Goal: Communication & Community: Answer question/provide support

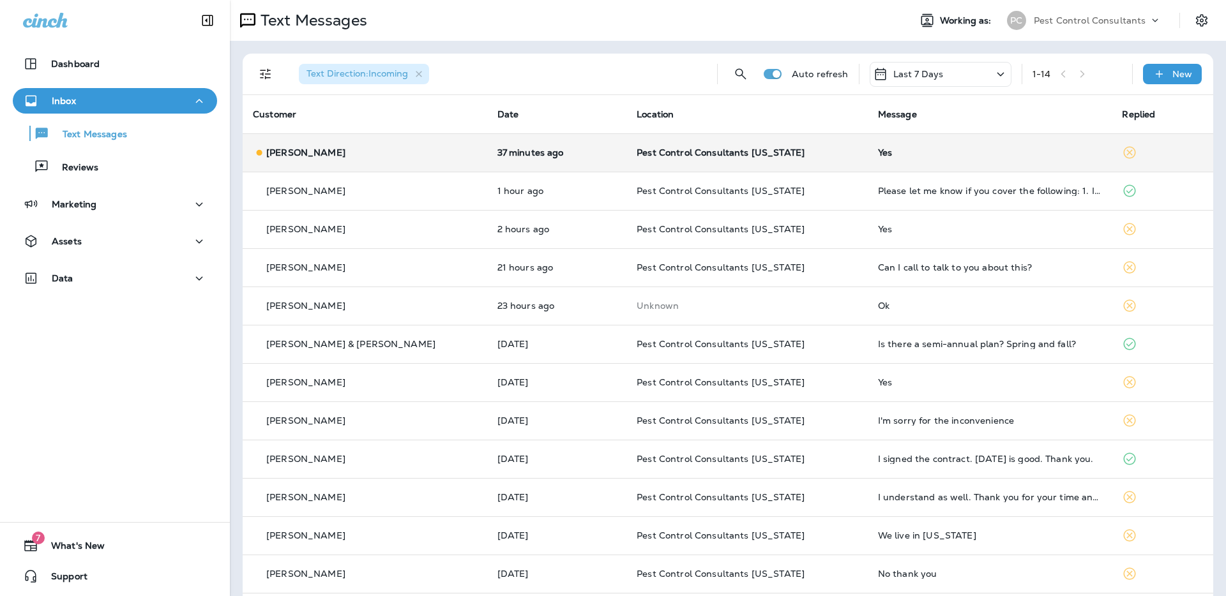
click at [487, 140] on td "37 minutes ago" at bounding box center [557, 152] width 140 height 38
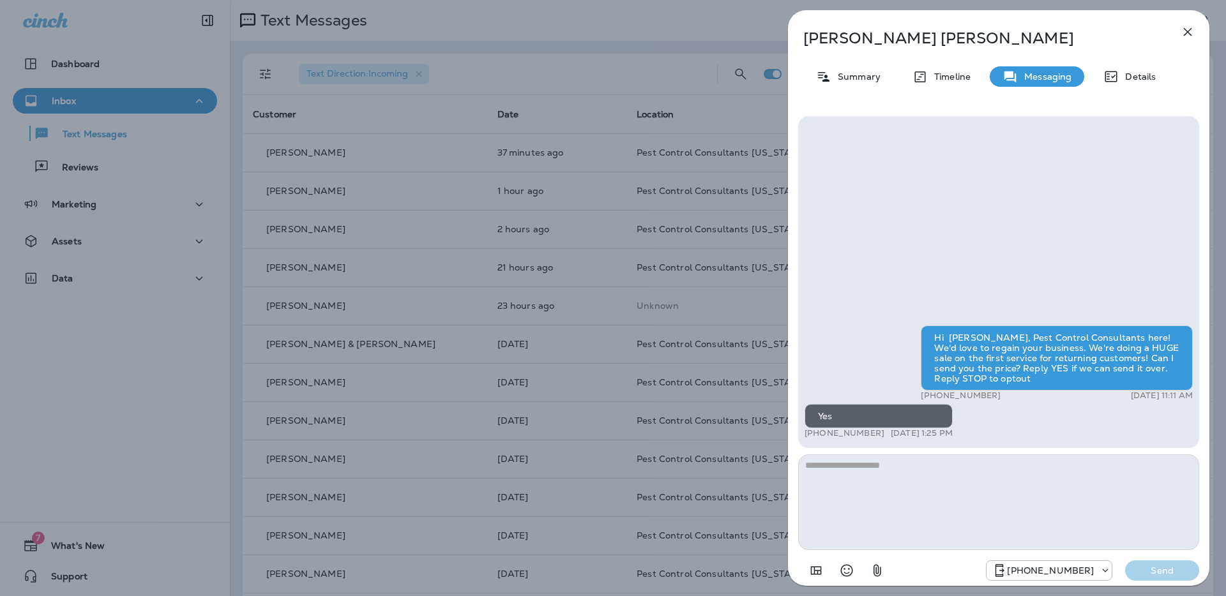
click at [584, 61] on div "[PERSON_NAME] Summary Timeline Messaging Details Hi [PERSON_NAME], Pest Control…" at bounding box center [613, 298] width 1226 height 596
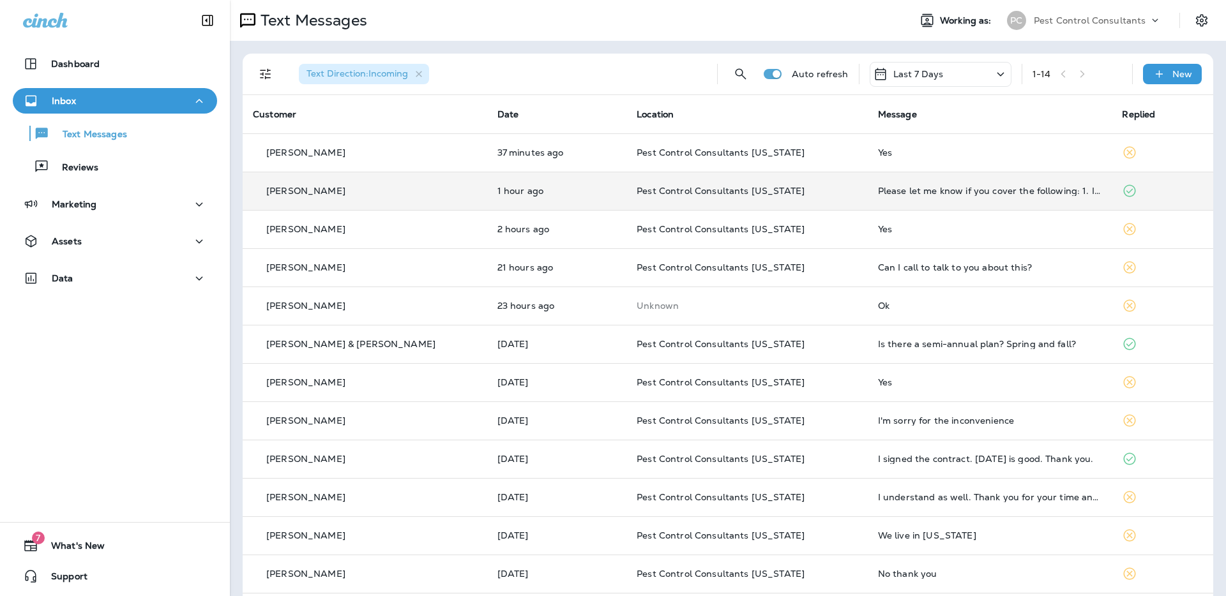
click at [542, 186] on p "1 hour ago" at bounding box center [556, 191] width 119 height 10
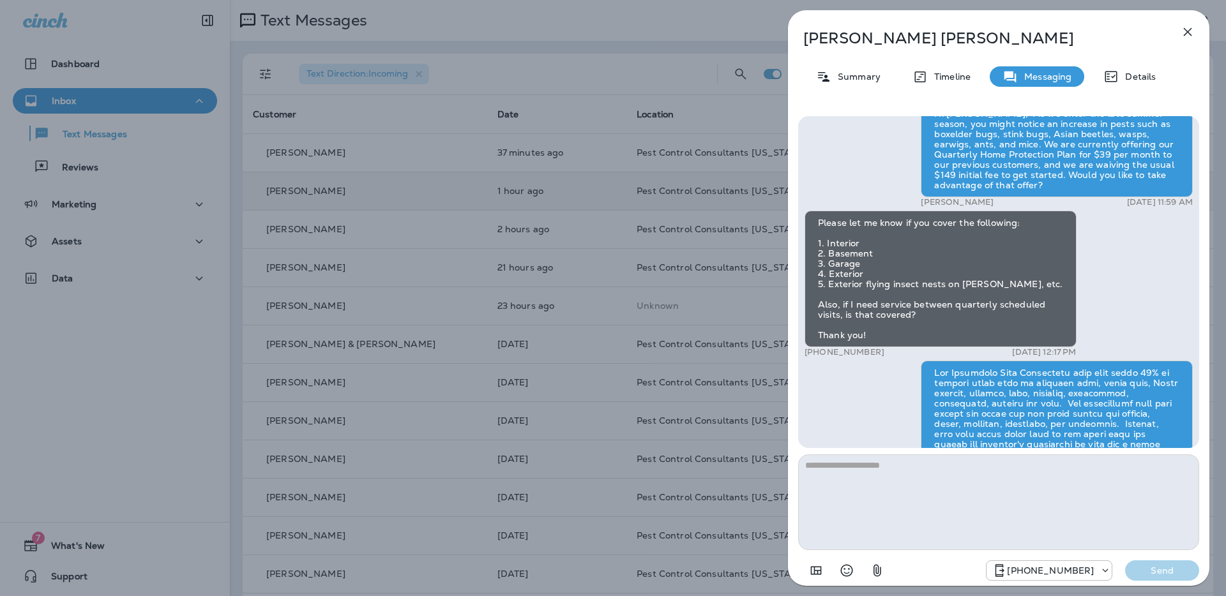
scroll to position [-298, 0]
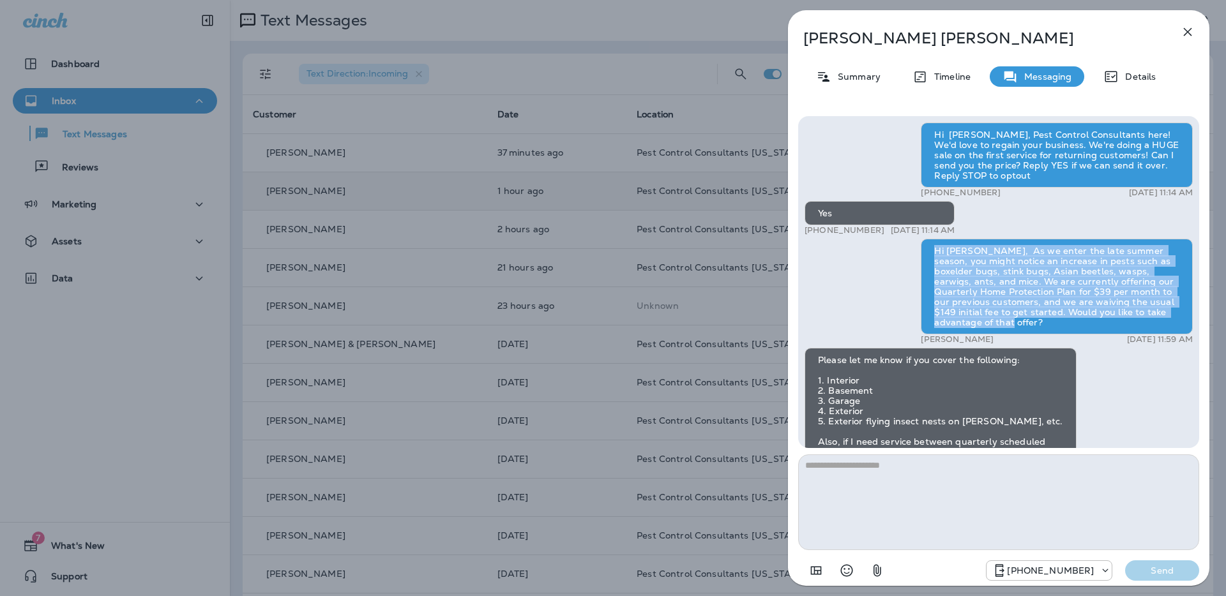
drag, startPoint x: 982, startPoint y: 324, endPoint x: 927, endPoint y: 254, distance: 89.2
click at [927, 254] on div "Hi [PERSON_NAME], As we enter the late summer season, you might notice an incre…" at bounding box center [1057, 287] width 272 height 96
copy div "Hi [PERSON_NAME], As we enter the late summer season, you might notice an incre…"
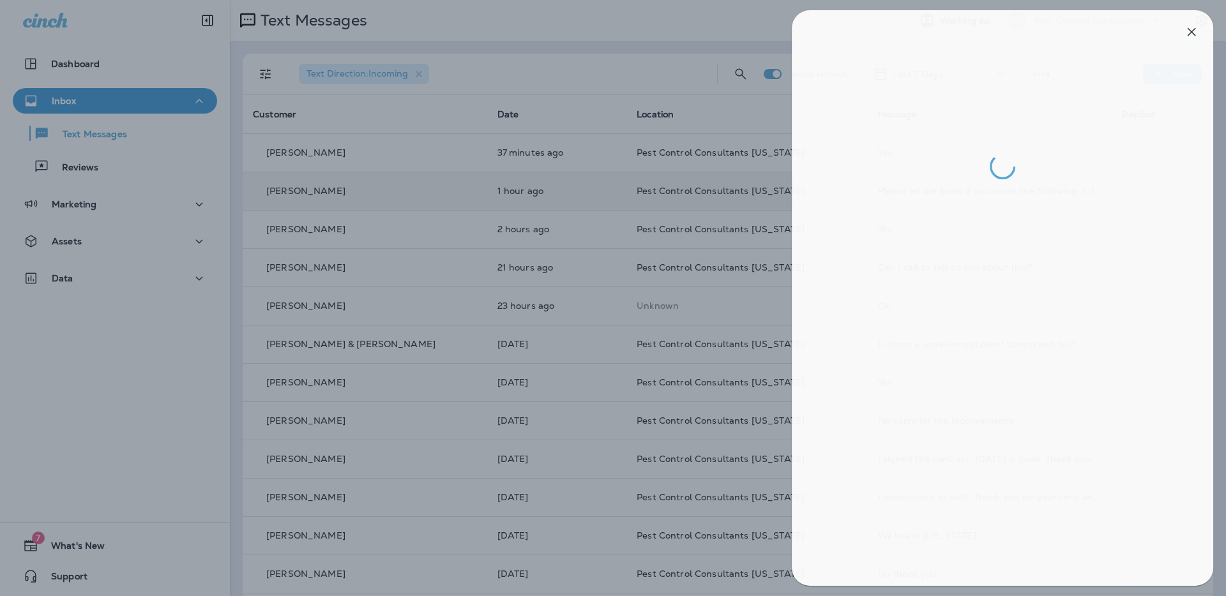
drag, startPoint x: 82, startPoint y: 137, endPoint x: 293, endPoint y: 195, distance: 218.4
click at [85, 139] on div at bounding box center [617, 298] width 1226 height 596
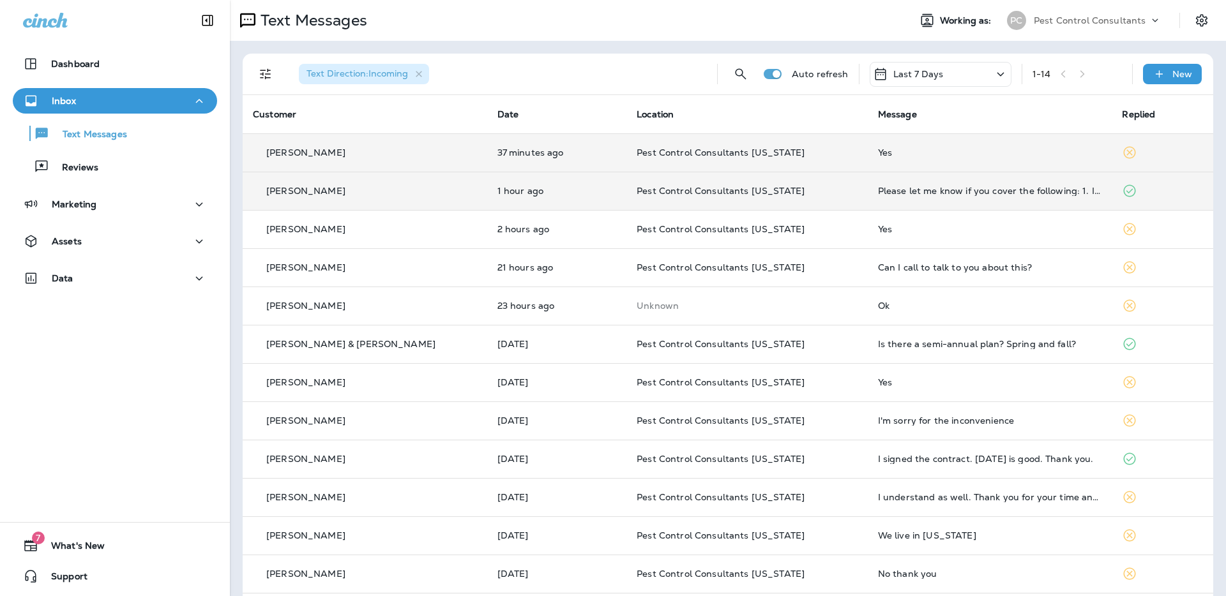
click at [497, 158] on p "37 minutes ago" at bounding box center [556, 153] width 119 height 10
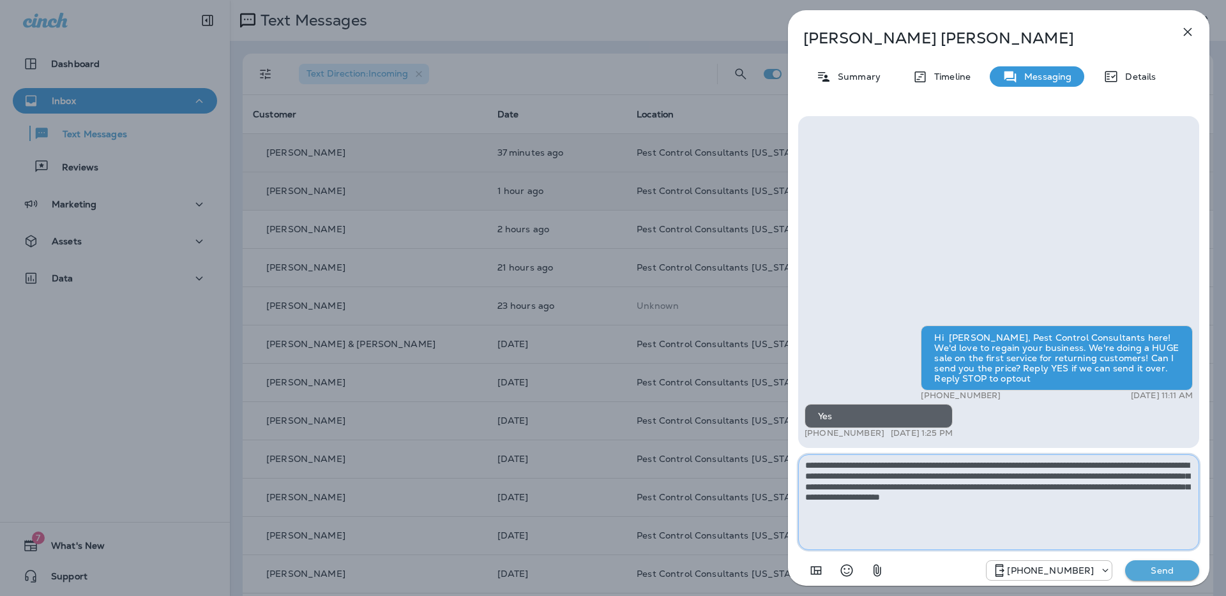
click at [829, 465] on textarea "**********" at bounding box center [998, 503] width 401 height 96
type textarea "**********"
click at [1005, 513] on textarea "**********" at bounding box center [998, 503] width 401 height 96
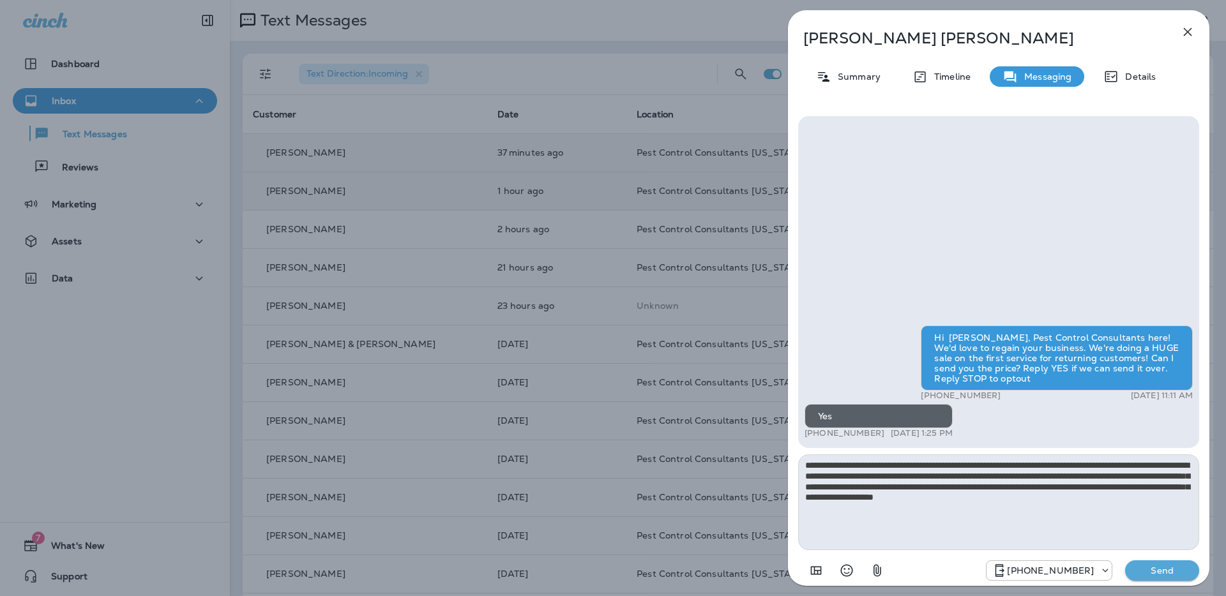
click at [1161, 573] on p "Send" at bounding box center [1162, 570] width 54 height 11
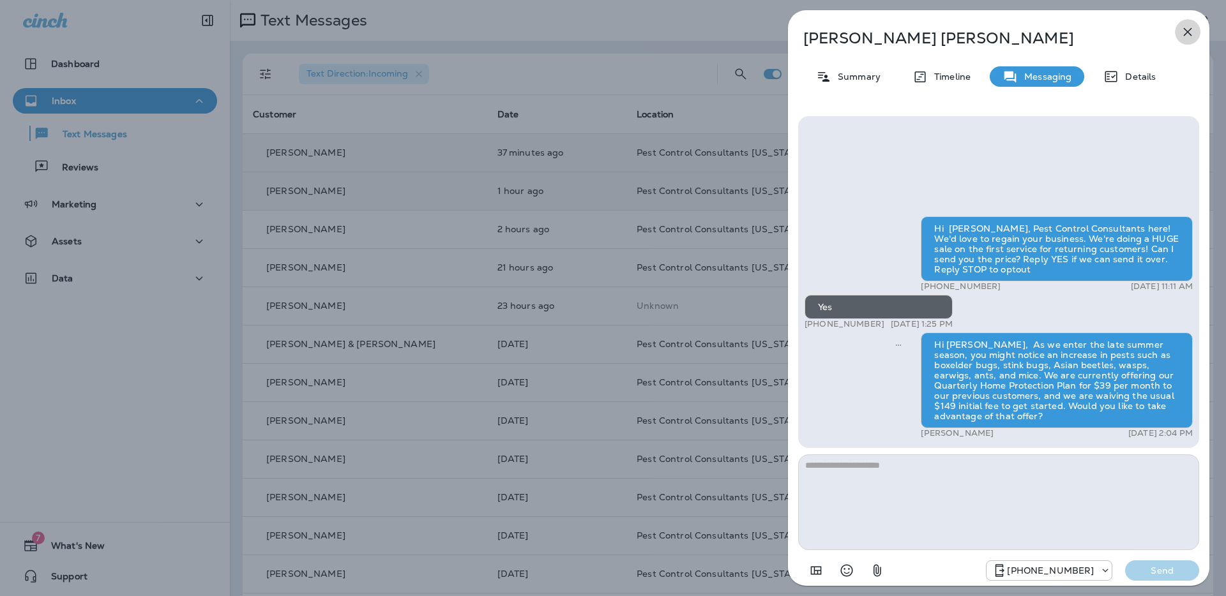
click at [1190, 36] on icon "button" at bounding box center [1187, 31] width 15 height 15
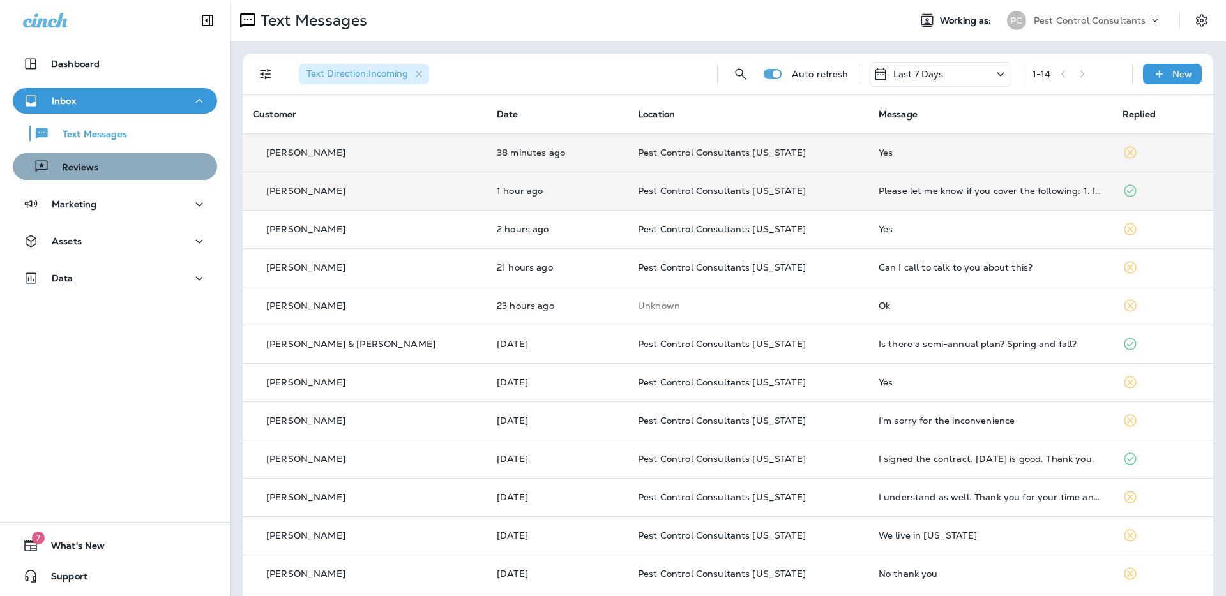
click at [148, 159] on div "Reviews" at bounding box center [115, 166] width 194 height 19
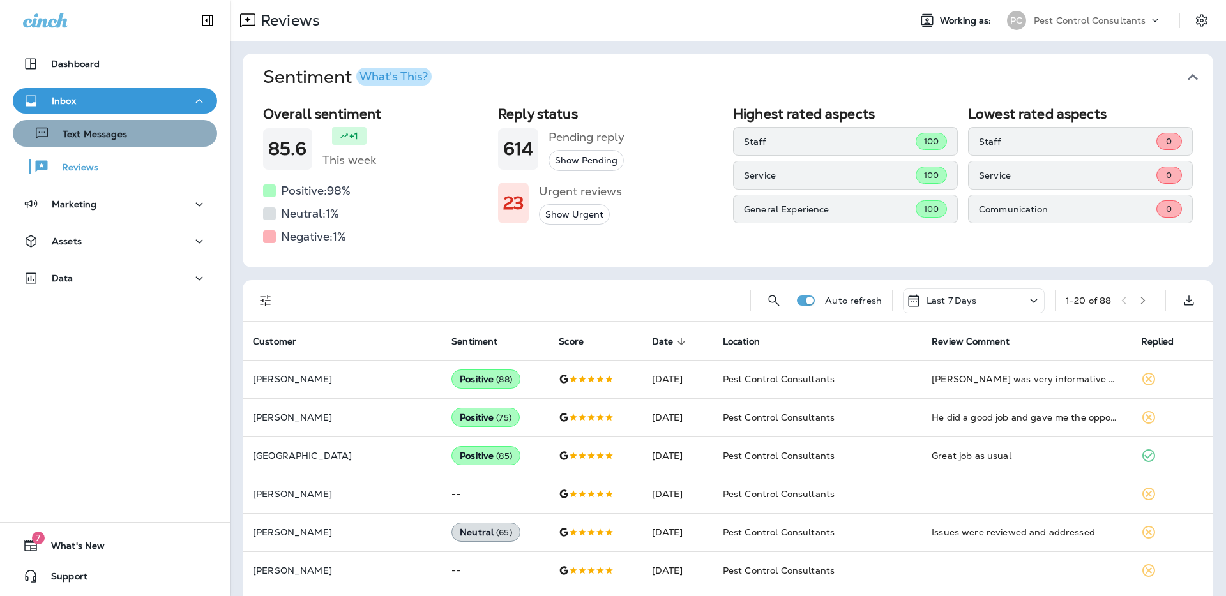
click at [152, 139] on div "Text Messages" at bounding box center [115, 133] width 194 height 19
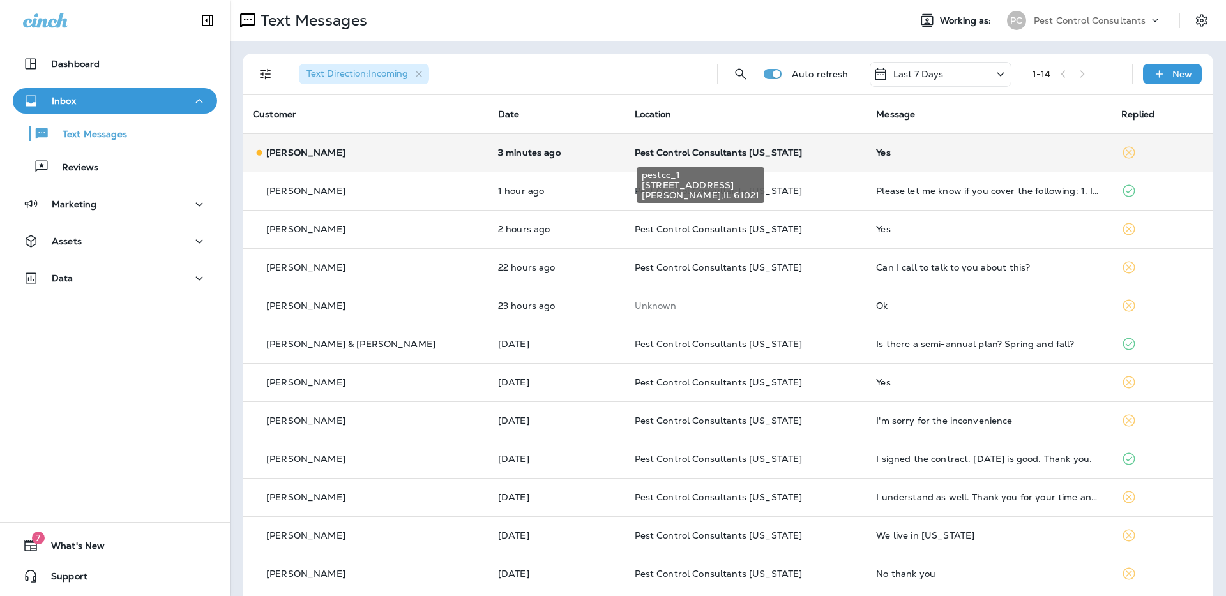
click at [642, 150] on span "Pest Control Consultants [US_STATE]" at bounding box center [719, 152] width 168 height 11
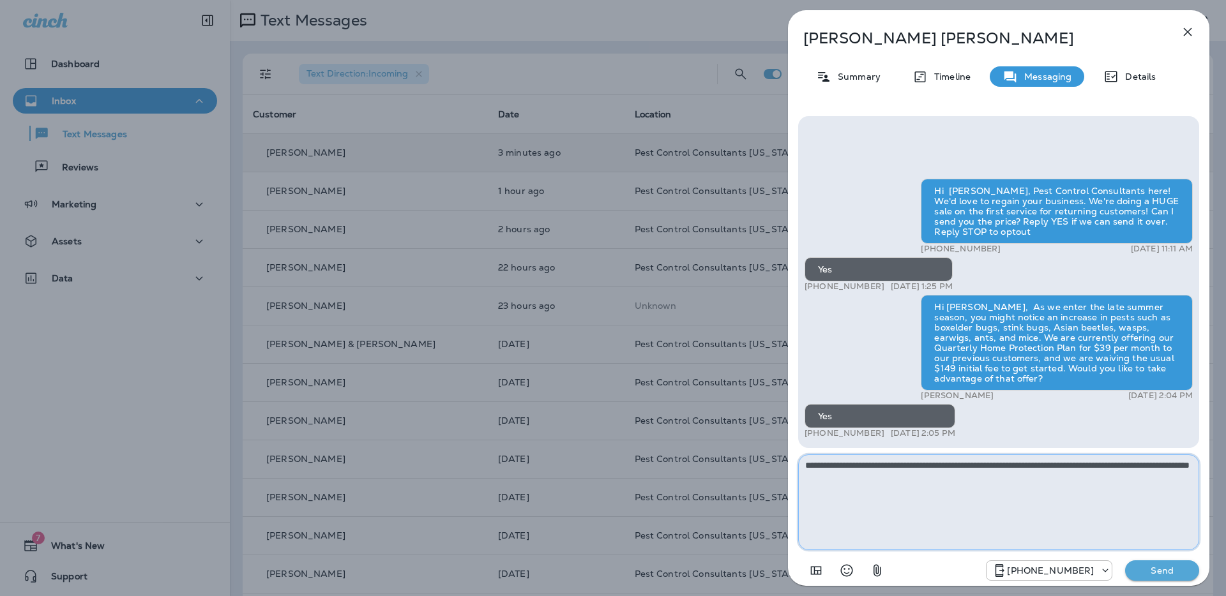
type textarea "**********"
click at [1147, 571] on p "Send" at bounding box center [1162, 570] width 54 height 11
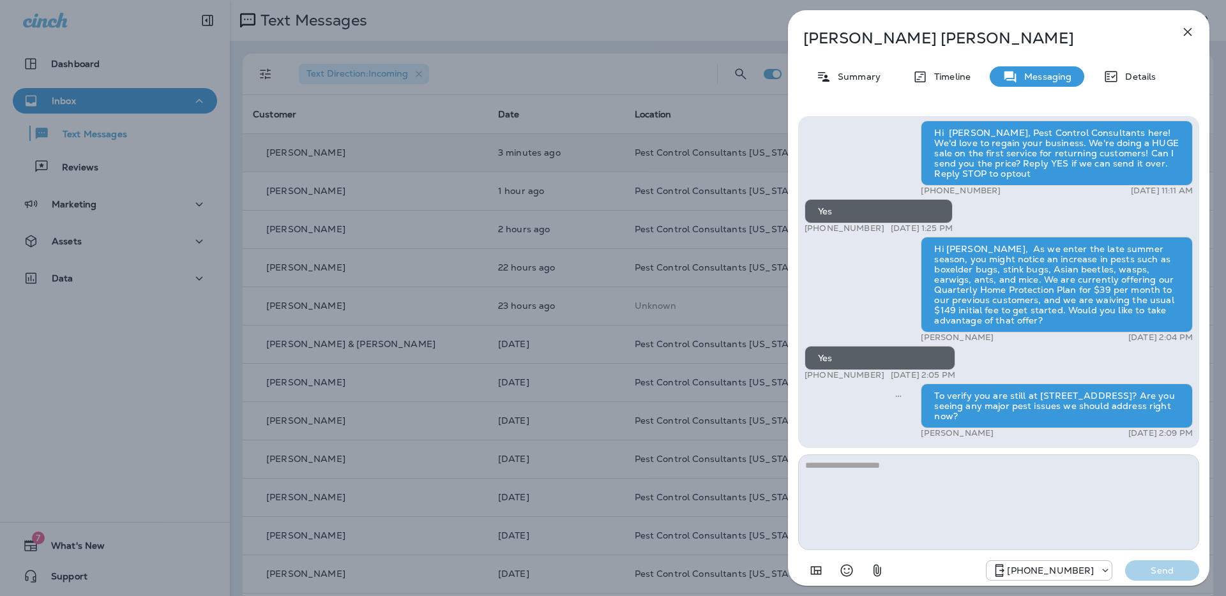
drag, startPoint x: 126, startPoint y: 164, endPoint x: 121, endPoint y: 169, distance: 6.8
click at [126, 164] on div "[PERSON_NAME] Summary Timeline Messaging Details Hi [PERSON_NAME], Pest Control…" at bounding box center [613, 298] width 1226 height 596
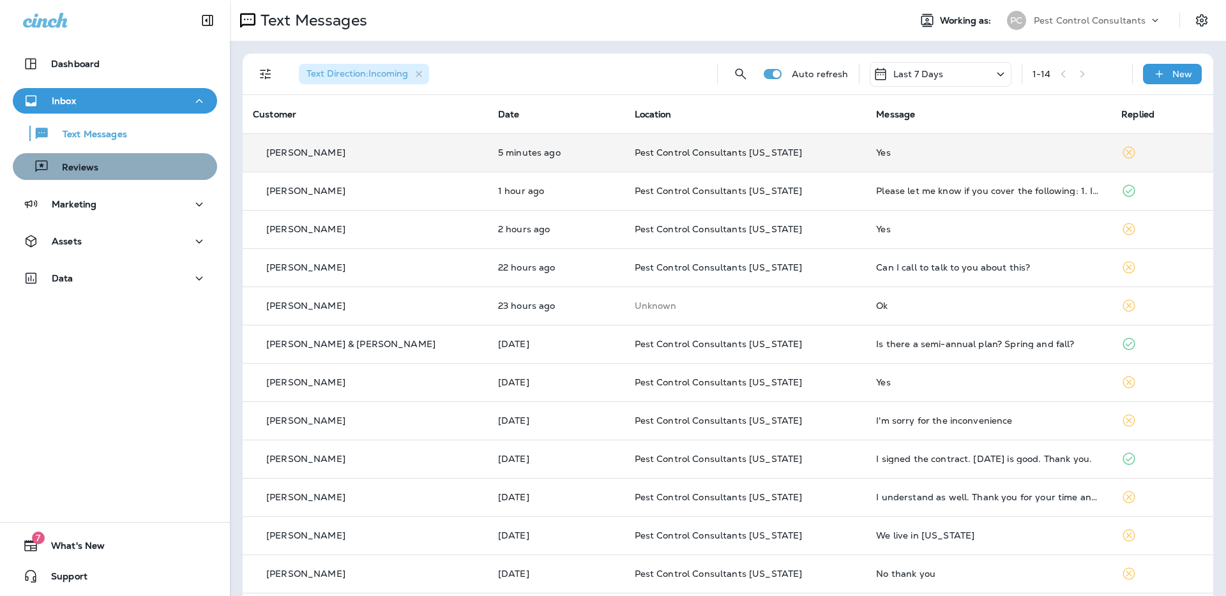
click at [93, 169] on p "Reviews" at bounding box center [73, 168] width 49 height 12
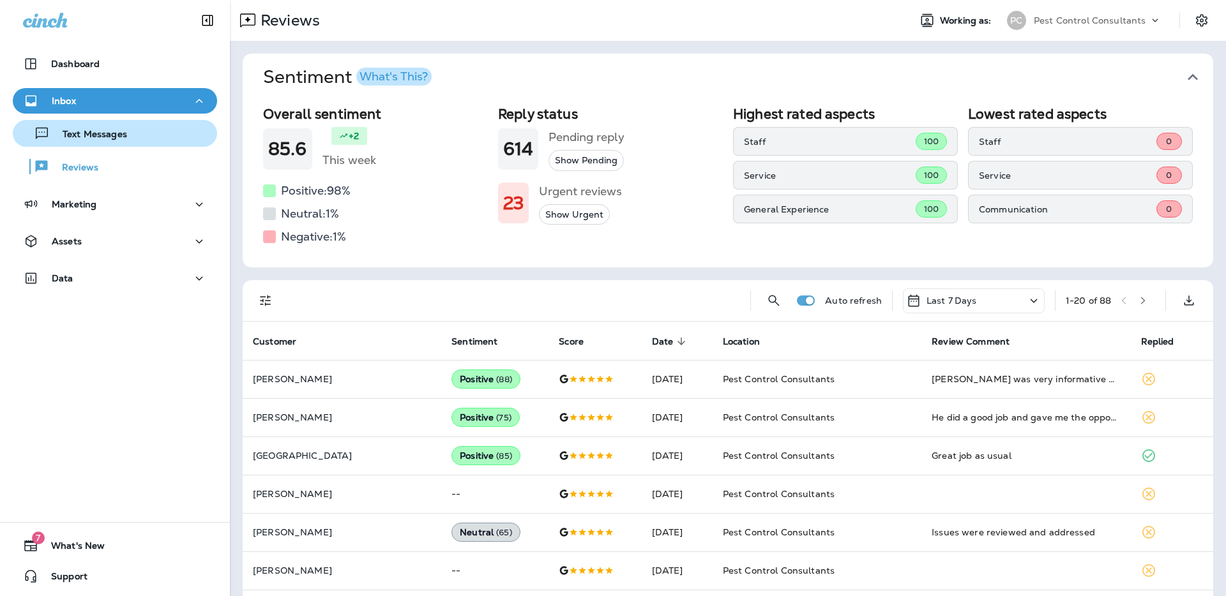
click at [109, 137] on p "Text Messages" at bounding box center [88, 135] width 77 height 12
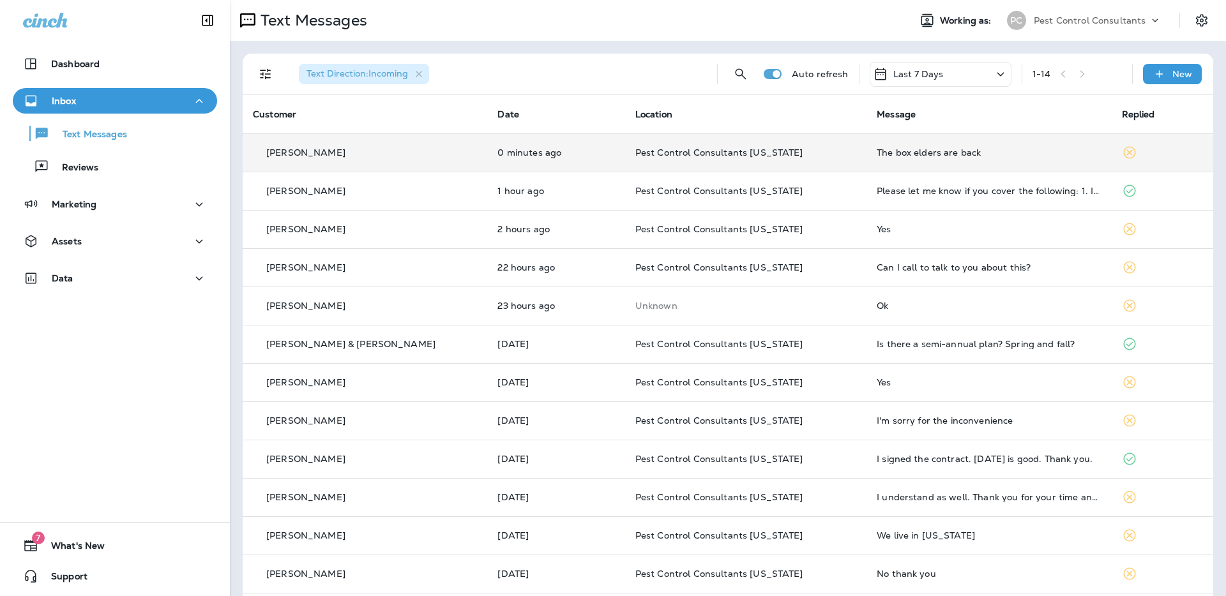
click at [342, 155] on div "[PERSON_NAME]" at bounding box center [365, 152] width 224 height 13
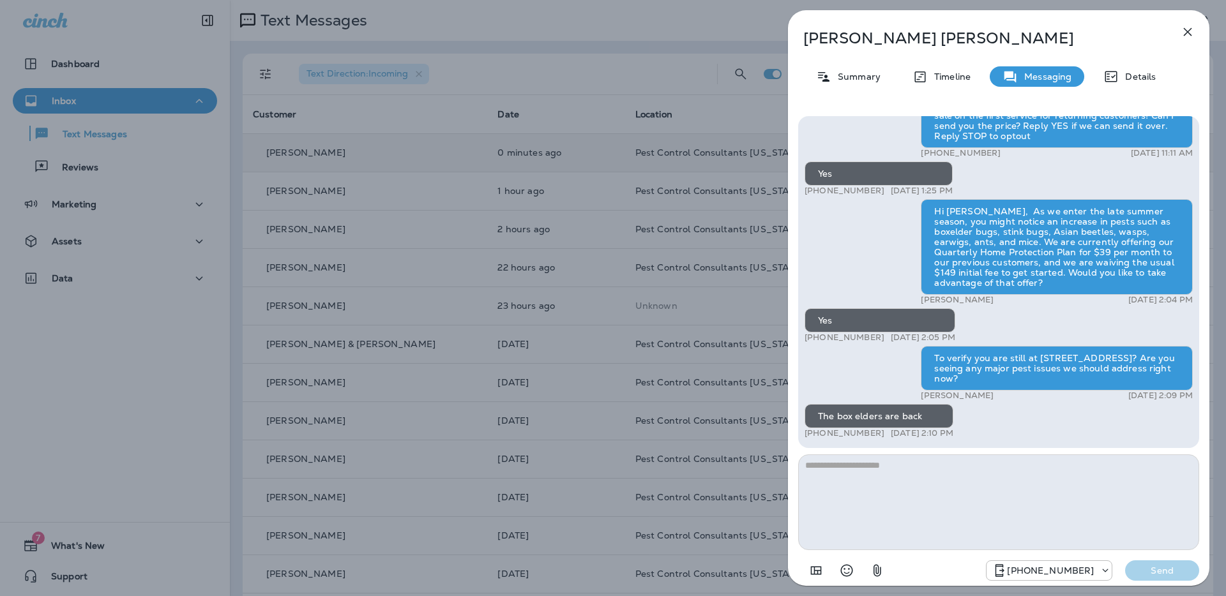
click at [914, 490] on textarea at bounding box center [998, 503] width 401 height 96
click at [1030, 468] on textarea "**********" at bounding box center [998, 503] width 401 height 96
type textarea "**********"
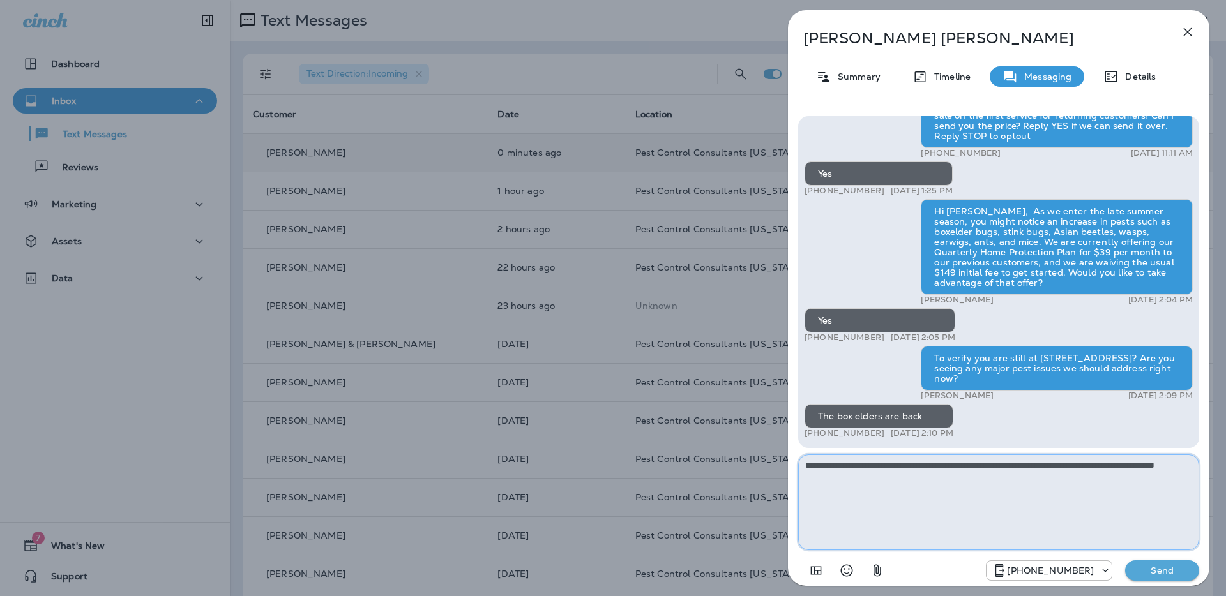
drag, startPoint x: 829, startPoint y: 473, endPoint x: 811, endPoint y: 464, distance: 20.3
click at [803, 461] on textarea "**********" at bounding box center [998, 503] width 401 height 96
drag, startPoint x: 148, startPoint y: 164, endPoint x: 142, endPoint y: 168, distance: 6.9
click at [147, 164] on div "[PERSON_NAME] Summary Timeline Messaging Details Hi [PERSON_NAME], Pest Control…" at bounding box center [613, 298] width 1226 height 596
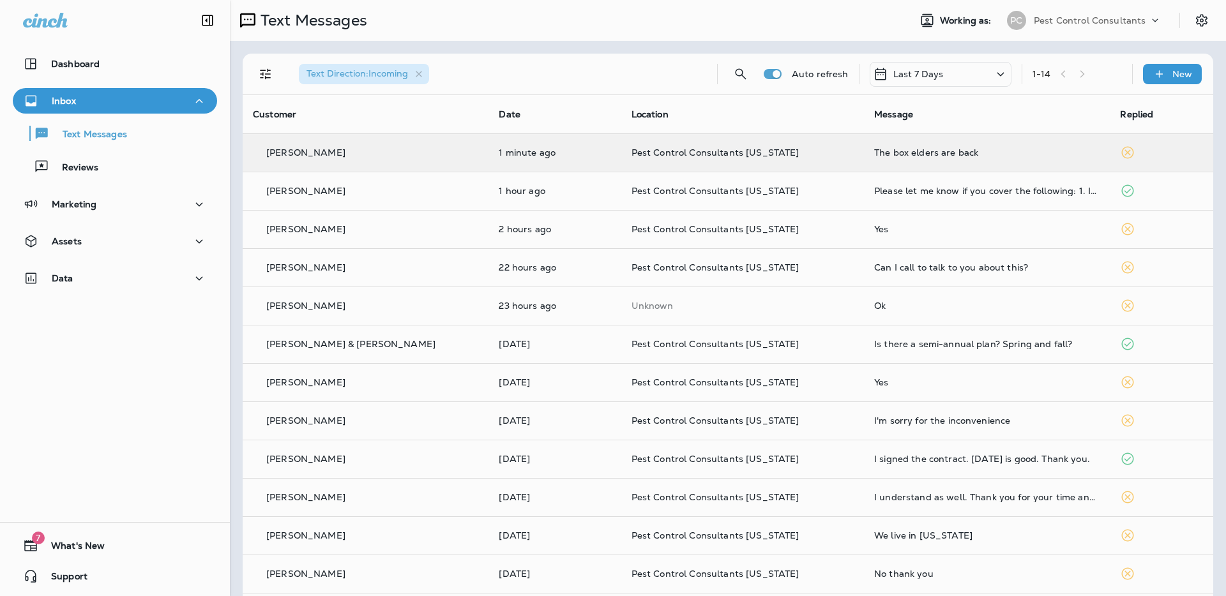
click at [130, 171] on div at bounding box center [678, 298] width 1226 height 596
click at [111, 170] on div "Reviews" at bounding box center [115, 166] width 194 height 19
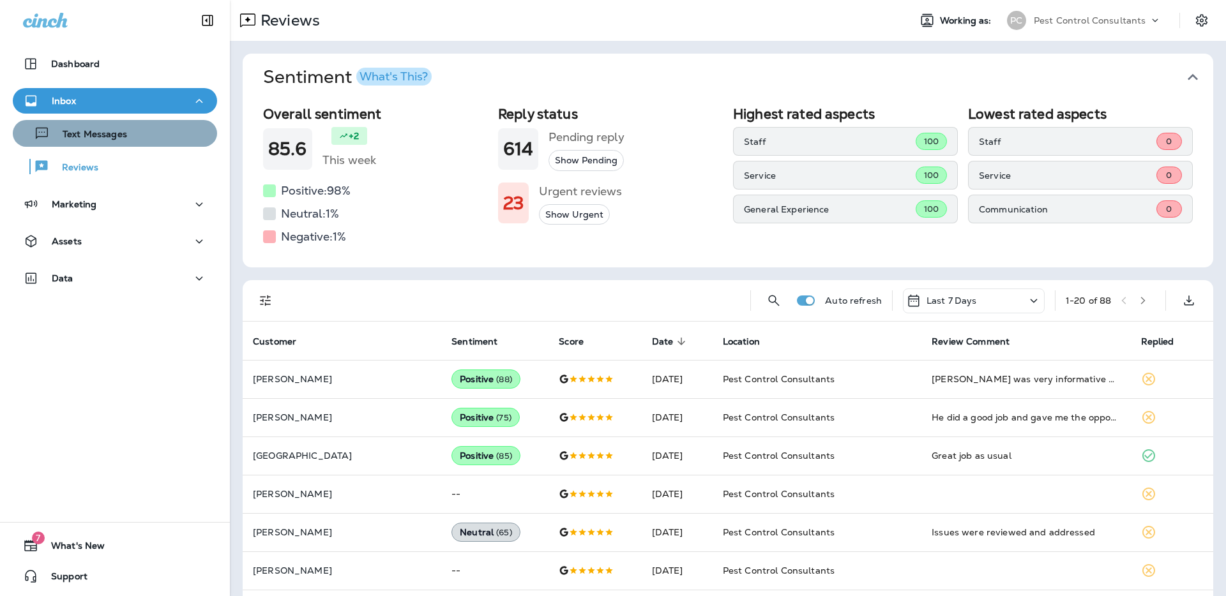
click at [116, 138] on p "Text Messages" at bounding box center [88, 135] width 77 height 12
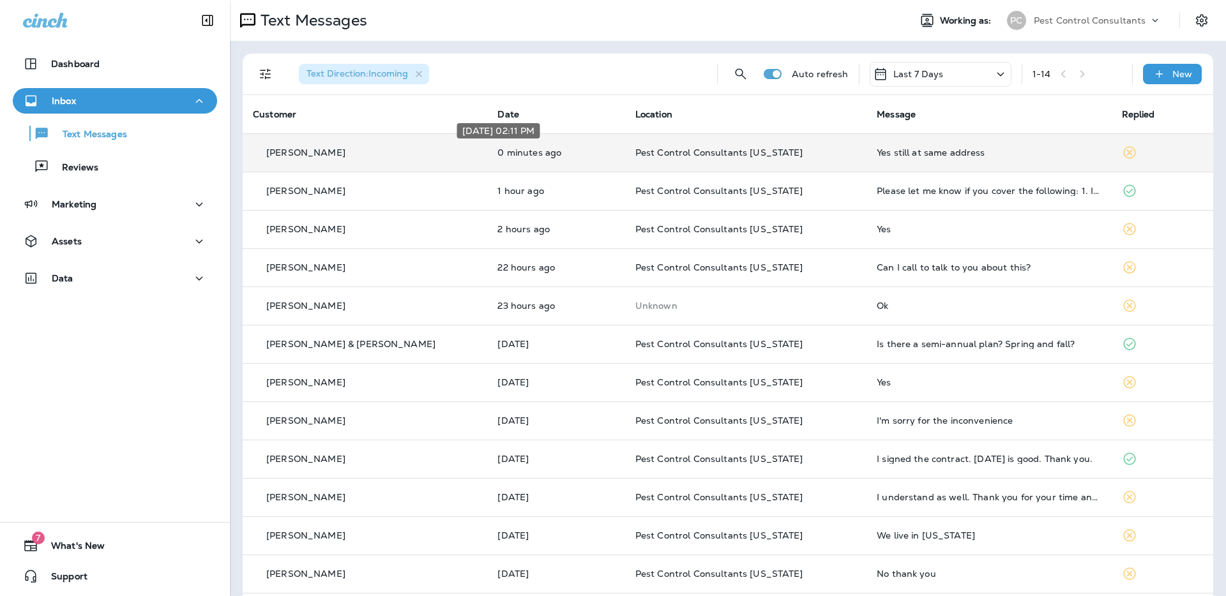
click at [497, 158] on p "0 minutes ago" at bounding box center [555, 153] width 117 height 10
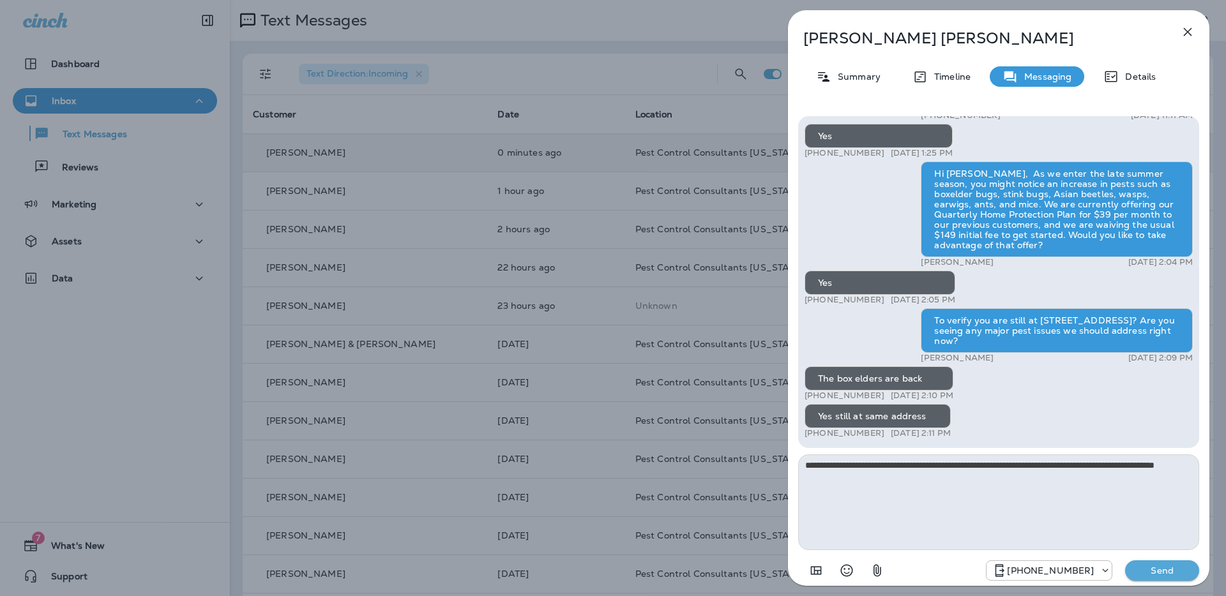
click at [805, 467] on textarea "**********" at bounding box center [998, 503] width 401 height 96
click at [1114, 481] on textarea "**********" at bounding box center [998, 503] width 401 height 96
type textarea "**********"
click at [1177, 570] on p "Send" at bounding box center [1162, 570] width 54 height 11
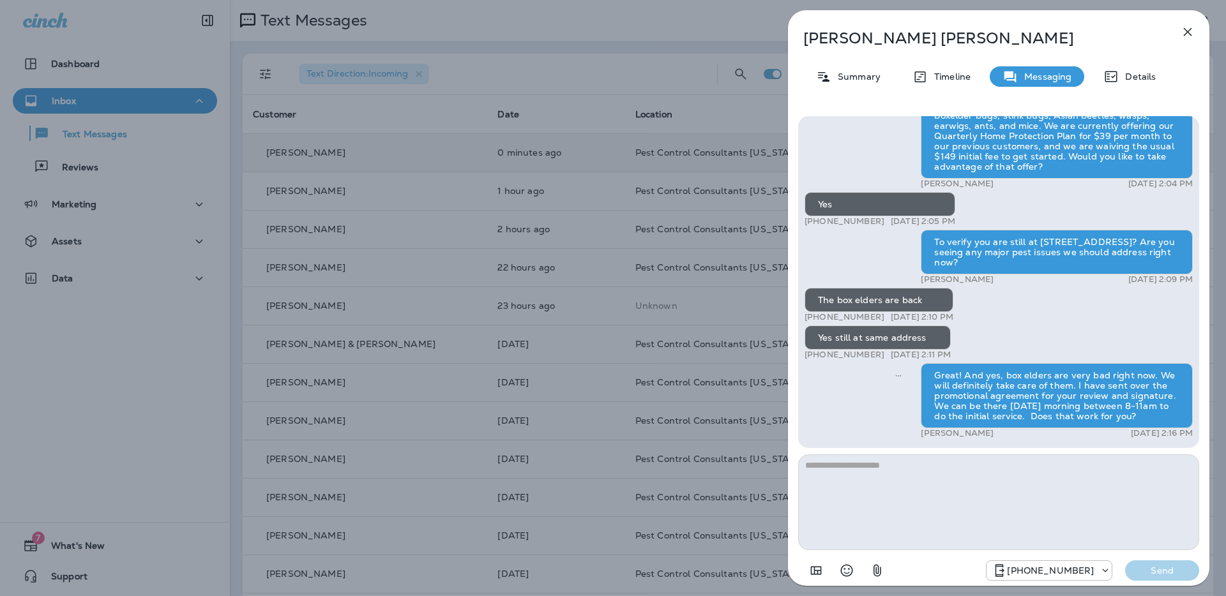
click at [595, 72] on div "[PERSON_NAME] Summary Timeline Messaging Details Hi [PERSON_NAME], Pest Control…" at bounding box center [613, 298] width 1226 height 596
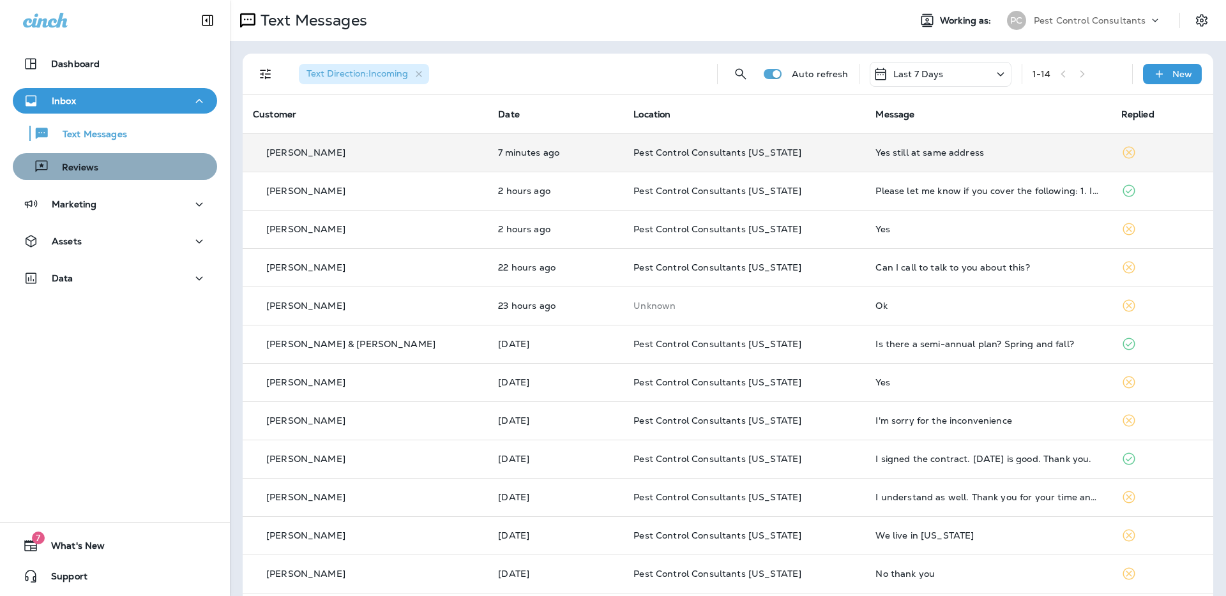
click at [122, 173] on div "Reviews" at bounding box center [115, 166] width 194 height 19
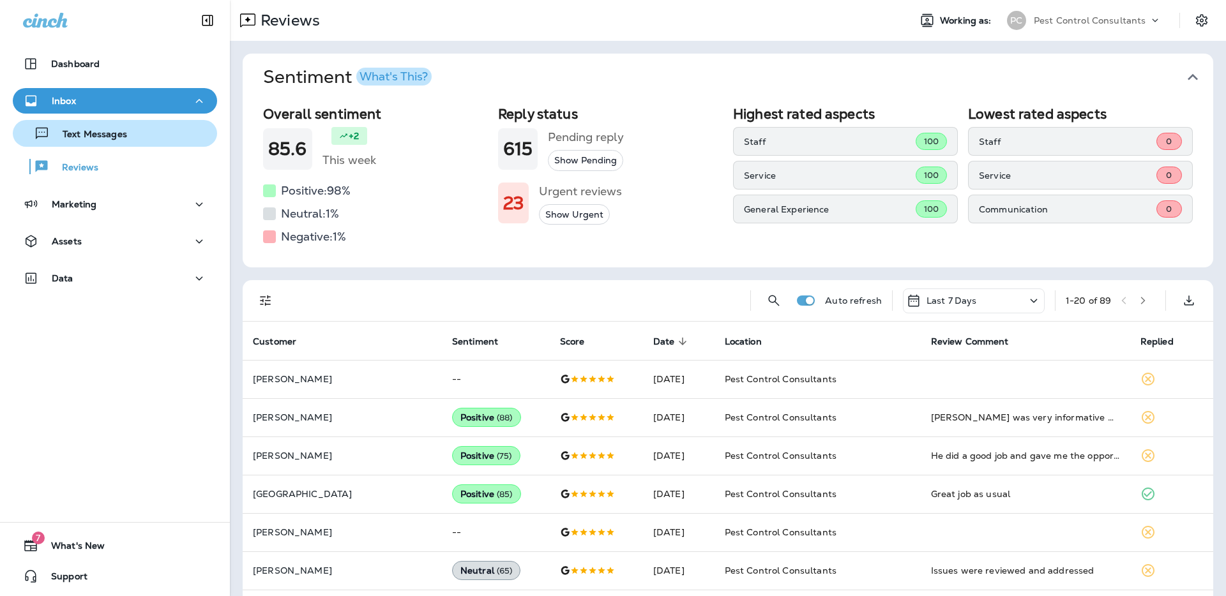
click at [132, 137] on div "Text Messages" at bounding box center [115, 133] width 194 height 19
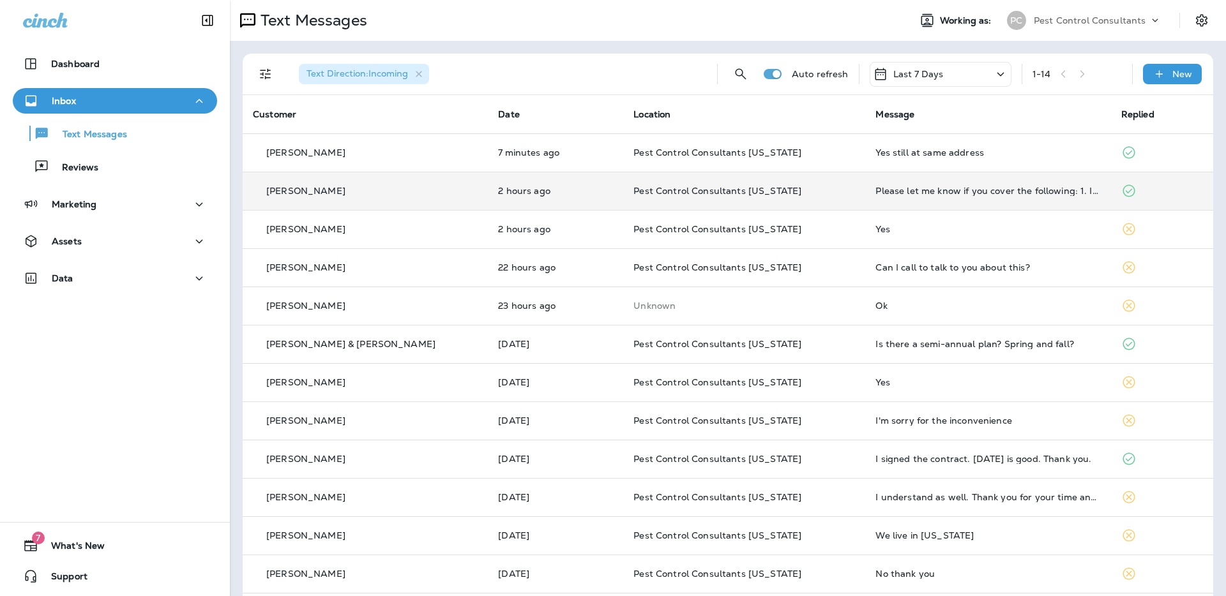
click at [359, 193] on div "[PERSON_NAME]" at bounding box center [365, 191] width 225 height 13
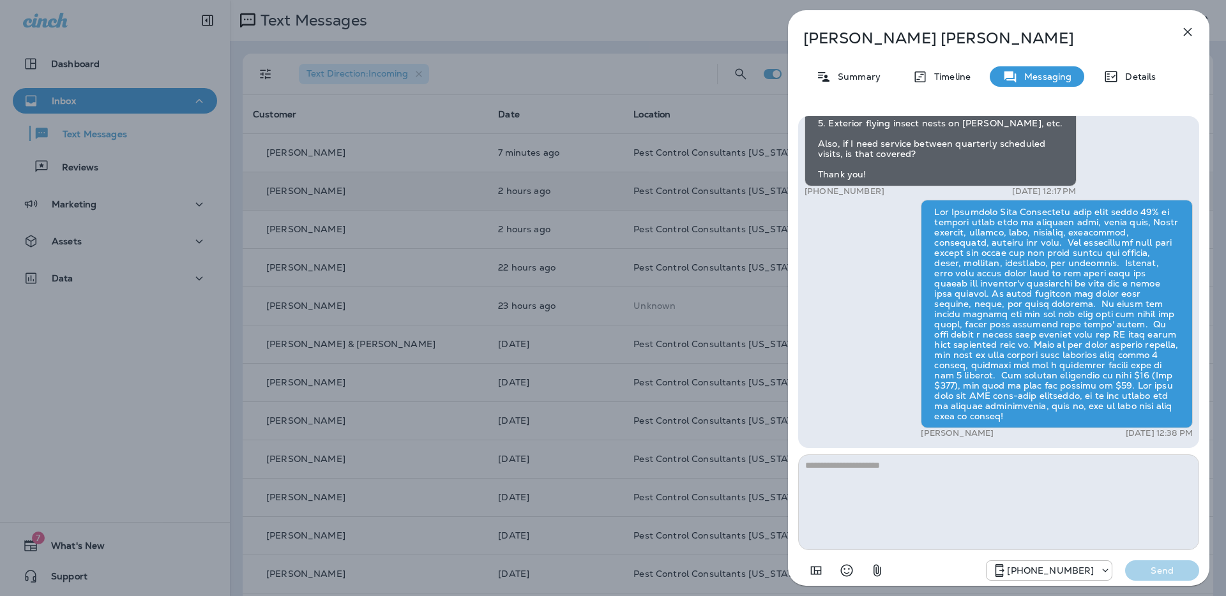
click at [129, 138] on div "[PERSON_NAME] Summary Timeline Messaging Details Hi [PERSON_NAME], Pest Control…" at bounding box center [613, 298] width 1226 height 596
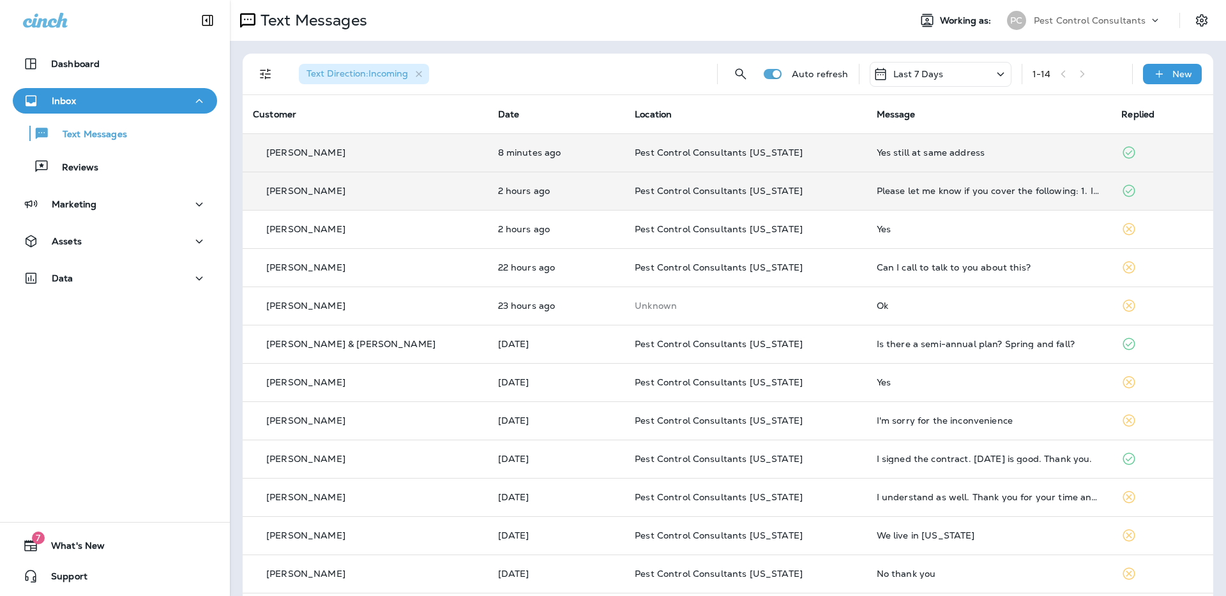
click at [356, 153] on div "[PERSON_NAME]" at bounding box center [365, 152] width 225 height 13
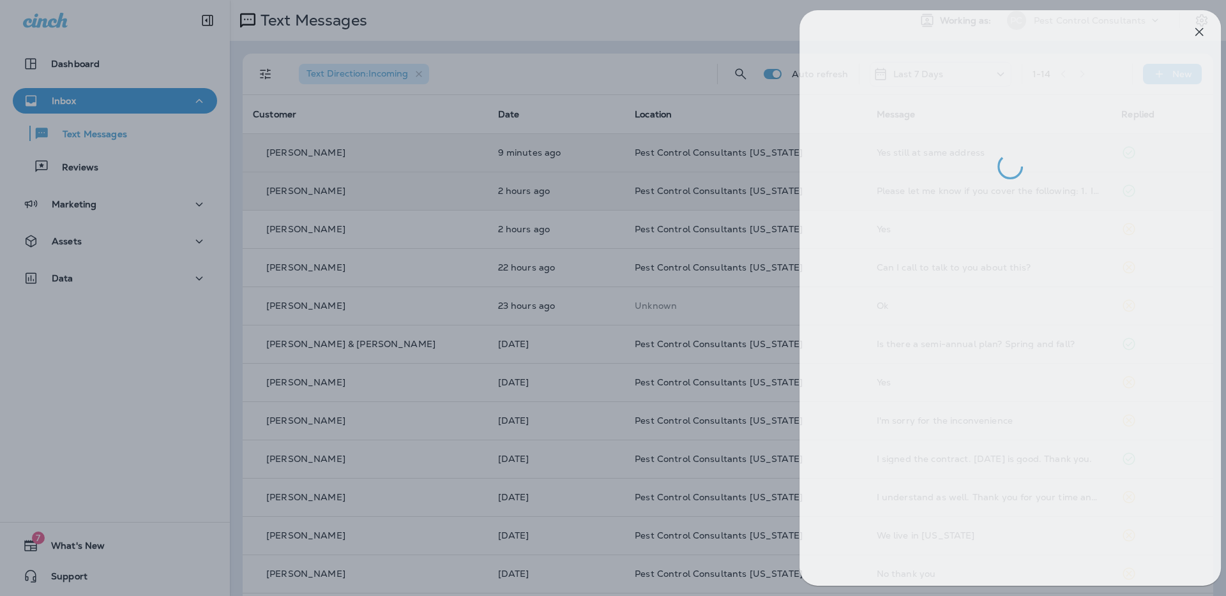
click at [585, 69] on div at bounding box center [624, 298] width 1226 height 596
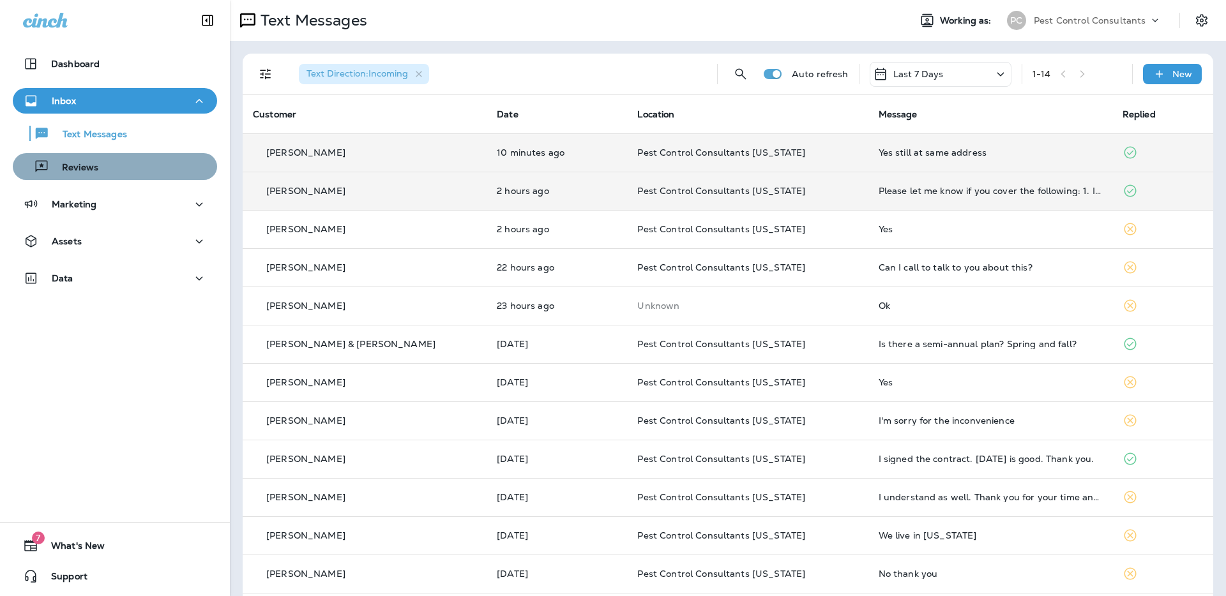
click at [126, 167] on div "Reviews" at bounding box center [115, 166] width 194 height 19
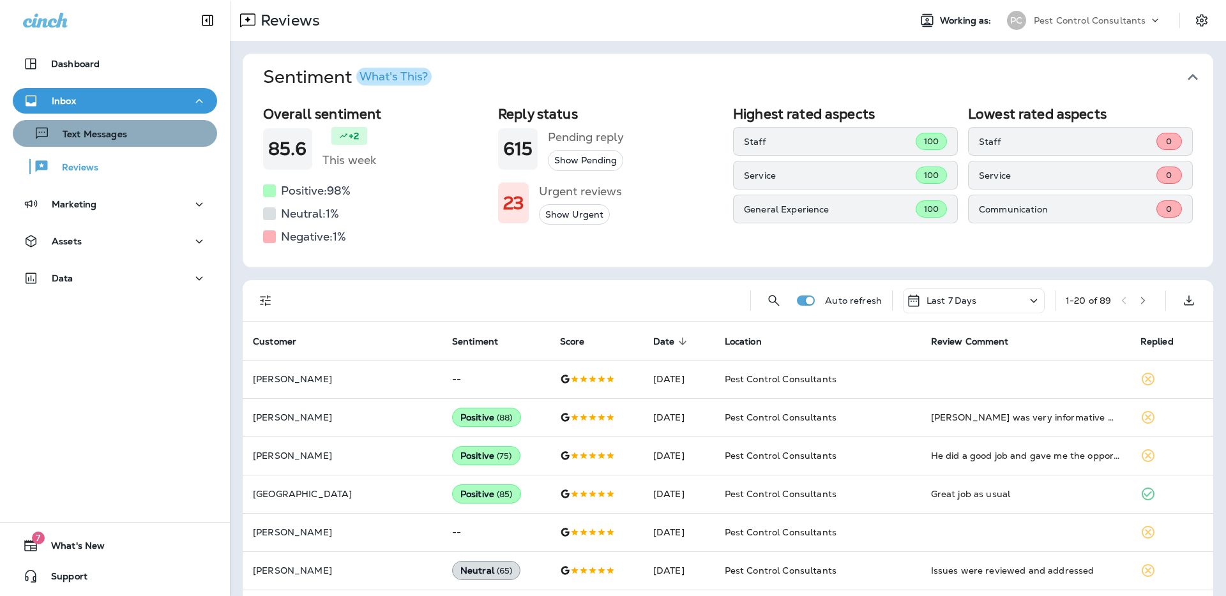
click at [140, 138] on div "Text Messages" at bounding box center [115, 133] width 194 height 19
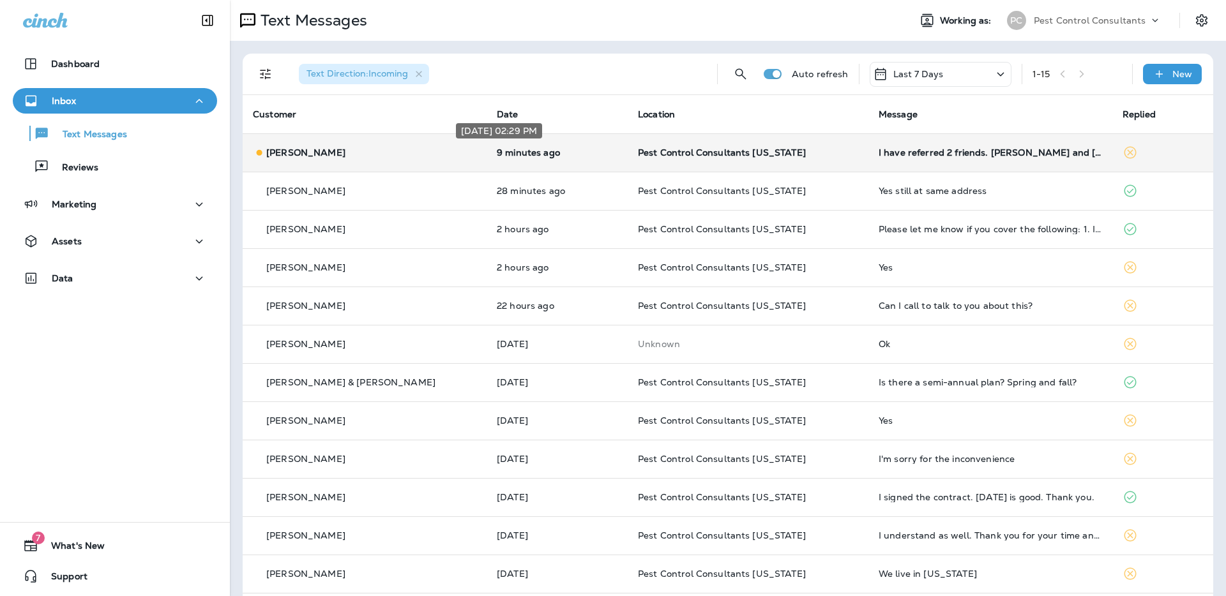
click at [541, 155] on p "9 minutes ago" at bounding box center [557, 153] width 121 height 10
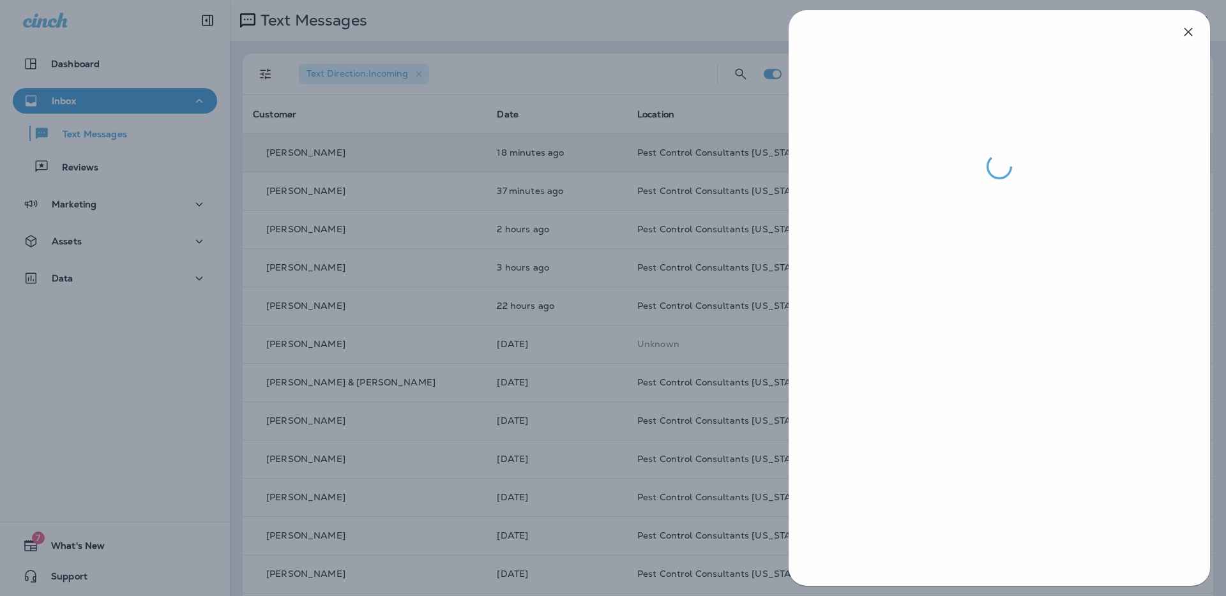
click at [628, 73] on div at bounding box center [614, 298] width 1226 height 596
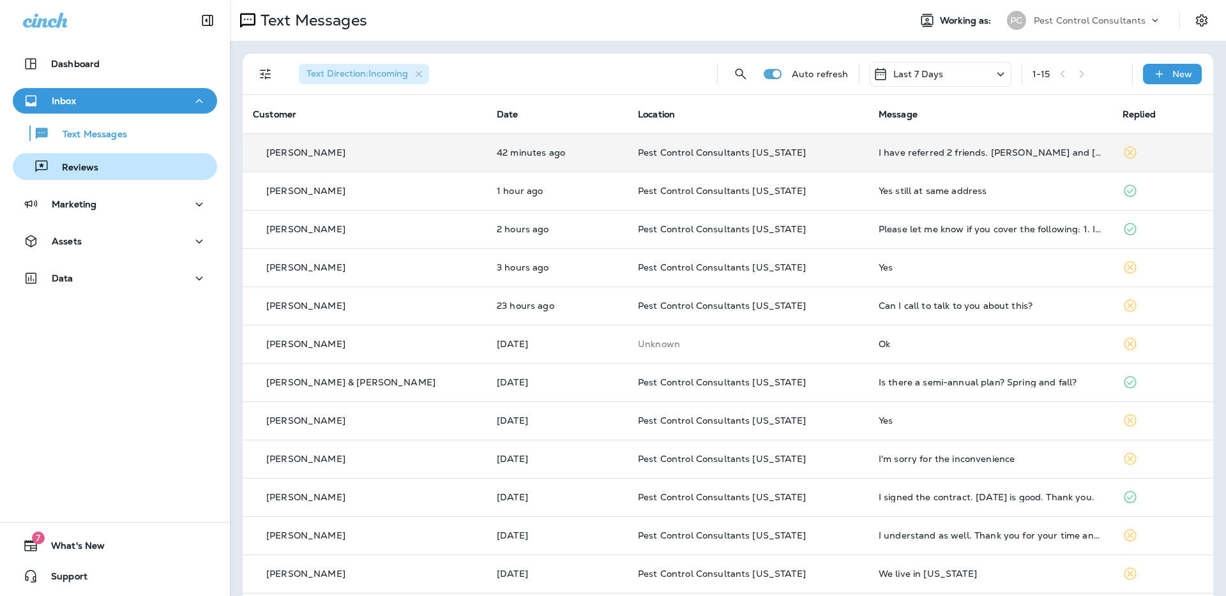
click at [127, 169] on div "Reviews" at bounding box center [115, 166] width 194 height 19
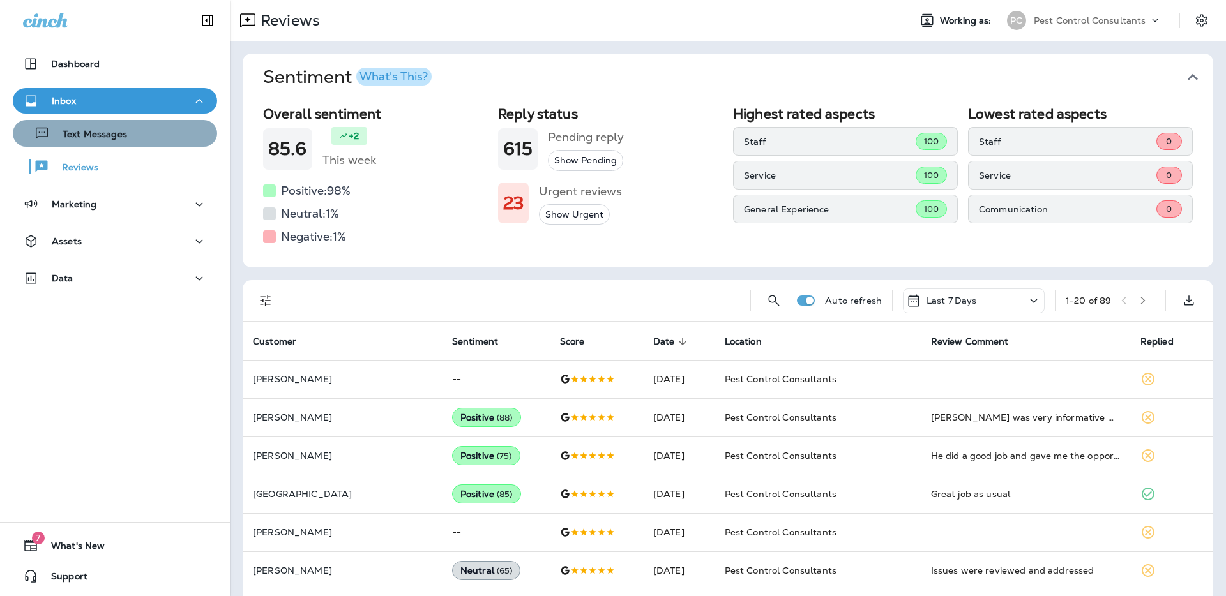
click at [139, 139] on div "Text Messages" at bounding box center [115, 133] width 194 height 19
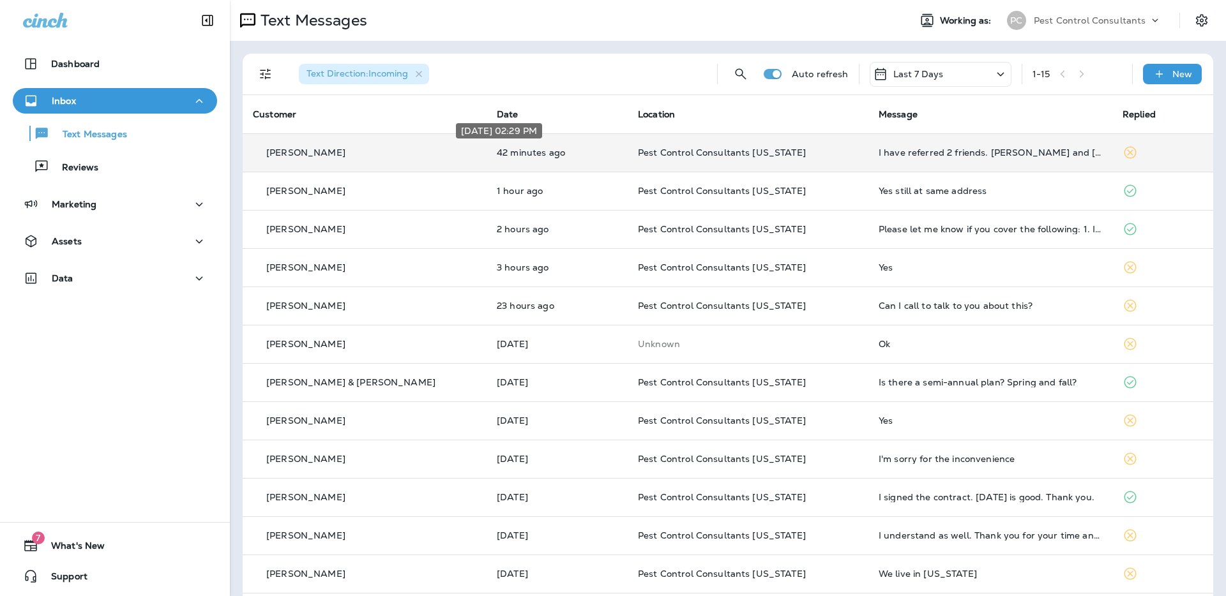
click at [506, 155] on p "42 minutes ago" at bounding box center [557, 153] width 121 height 10
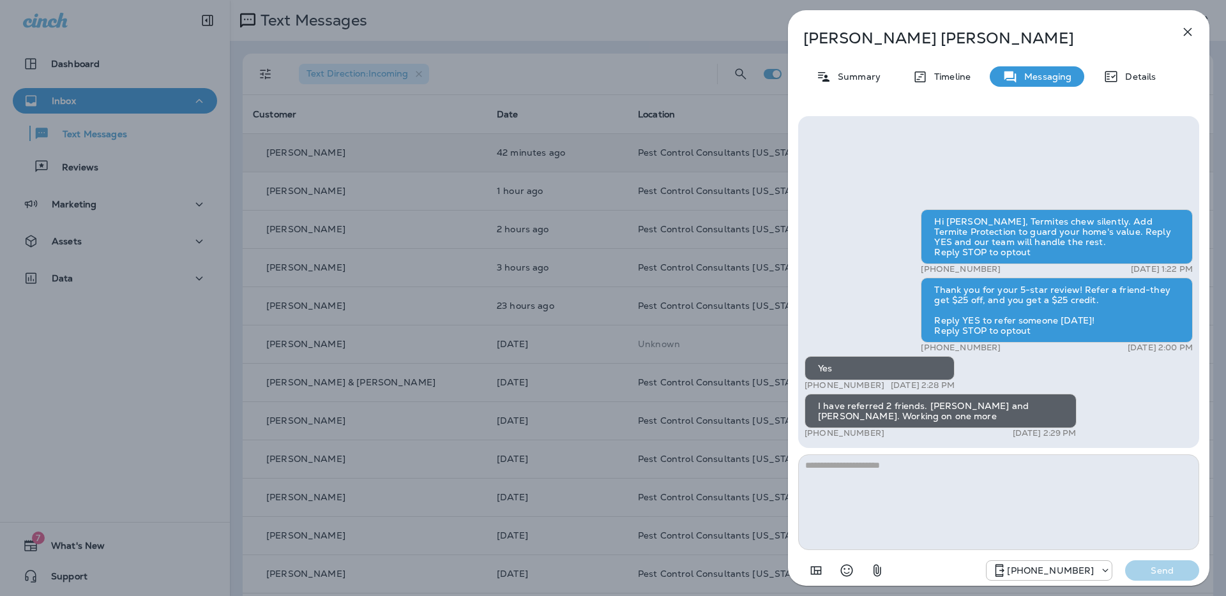
click at [1196, 31] on button "button" at bounding box center [1188, 32] width 26 height 26
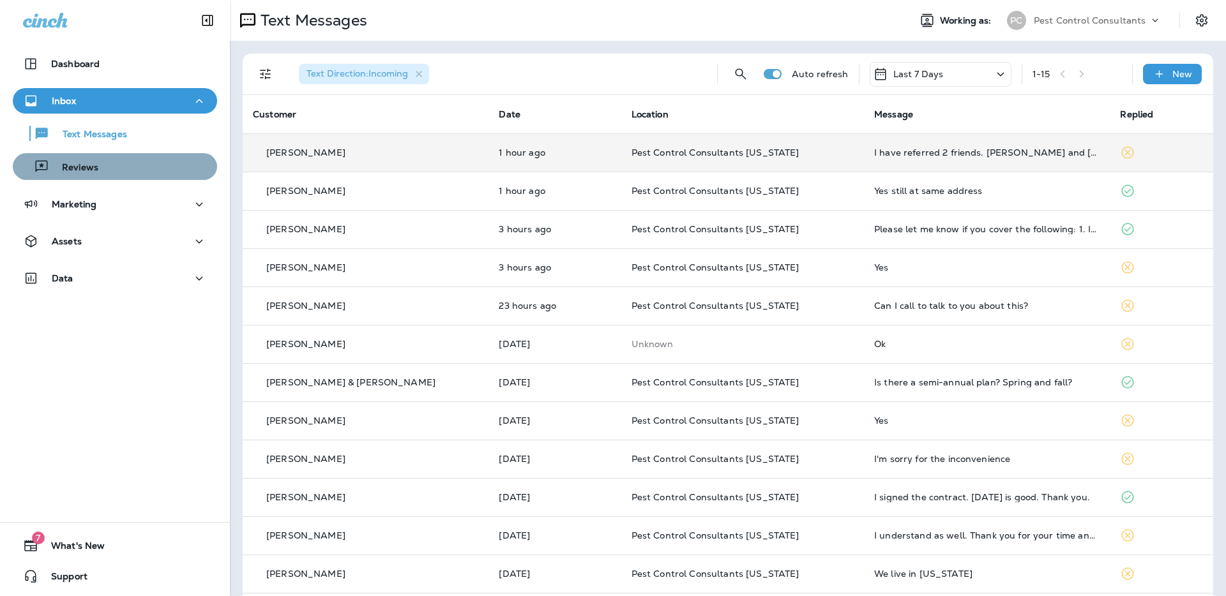
click at [139, 168] on div "Reviews" at bounding box center [115, 166] width 194 height 19
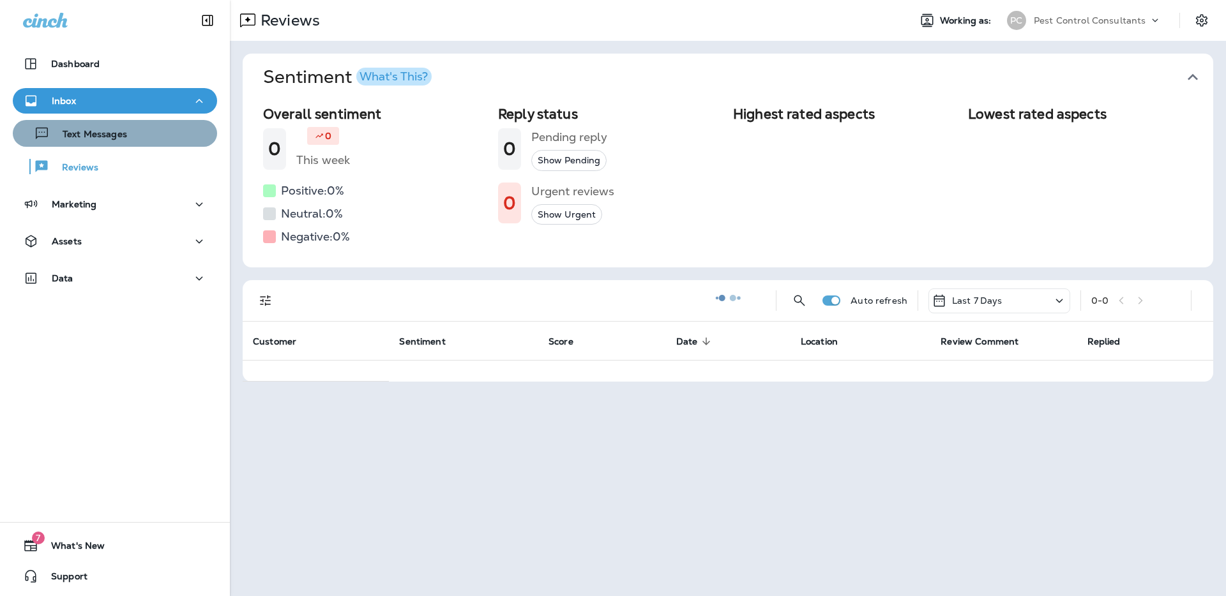
click at [149, 137] on div "Text Messages" at bounding box center [115, 133] width 194 height 19
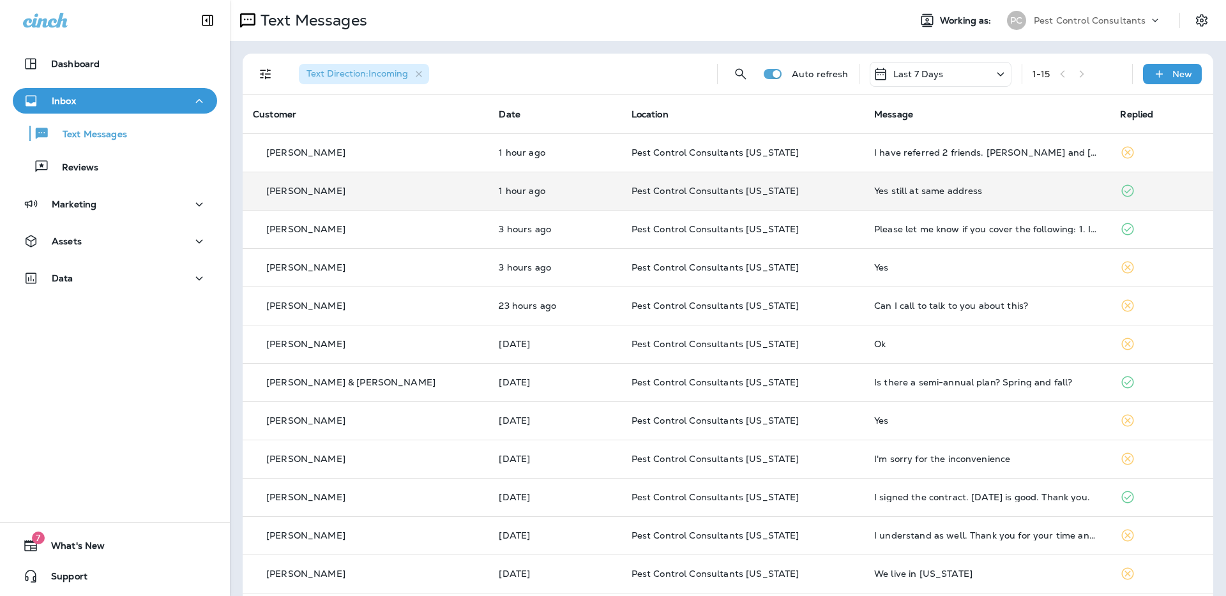
click at [375, 188] on div "[PERSON_NAME]" at bounding box center [365, 191] width 225 height 13
